Goal: Transaction & Acquisition: Subscribe to service/newsletter

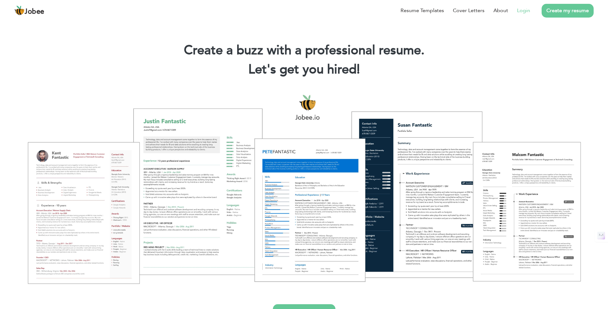
click at [525, 12] on link "Login" at bounding box center [523, 11] width 13 height 8
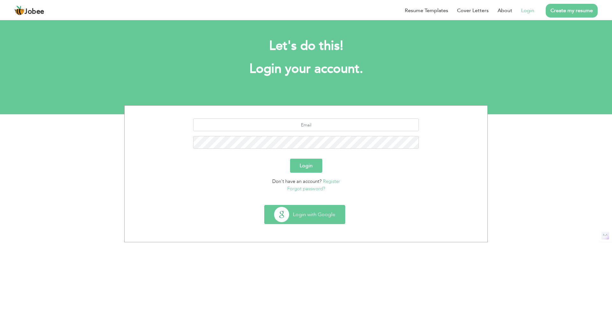
click at [326, 219] on button "Login with Google" at bounding box center [305, 214] width 80 height 19
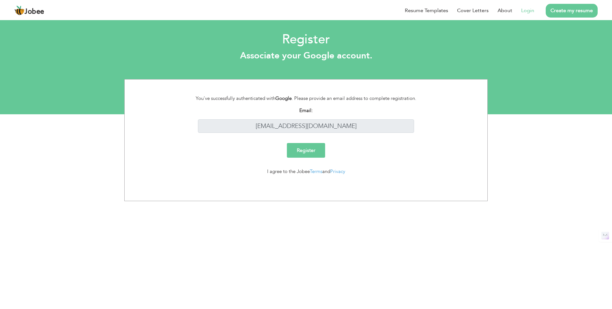
click at [309, 150] on input "Register" at bounding box center [306, 150] width 38 height 15
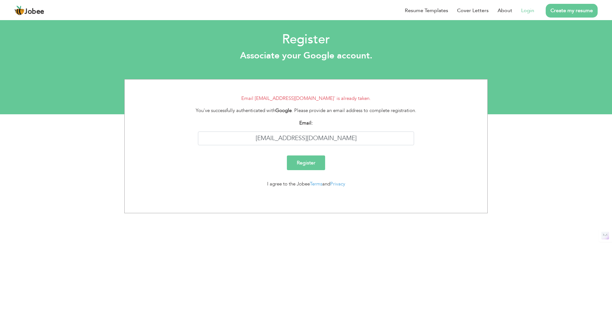
click at [527, 11] on link "Login" at bounding box center [528, 11] width 13 height 8
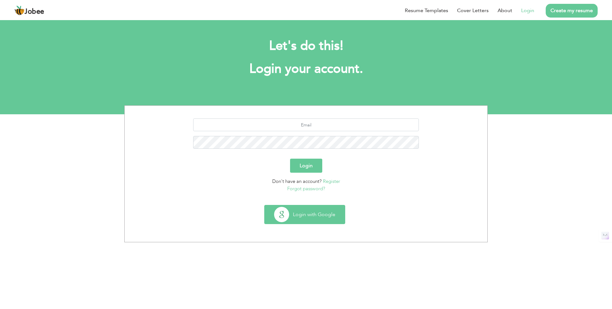
click at [322, 216] on button "Login with Google" at bounding box center [305, 214] width 80 height 19
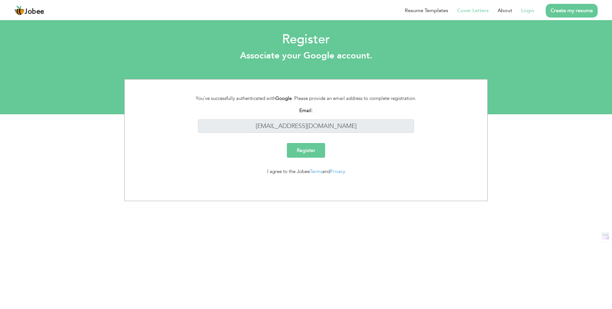
click at [451, 9] on li "Cover Letters" at bounding box center [469, 10] width 41 height 17
click at [25, 10] on span "Jobee" at bounding box center [35, 11] width 20 height 7
